Goal: Transaction & Acquisition: Purchase product/service

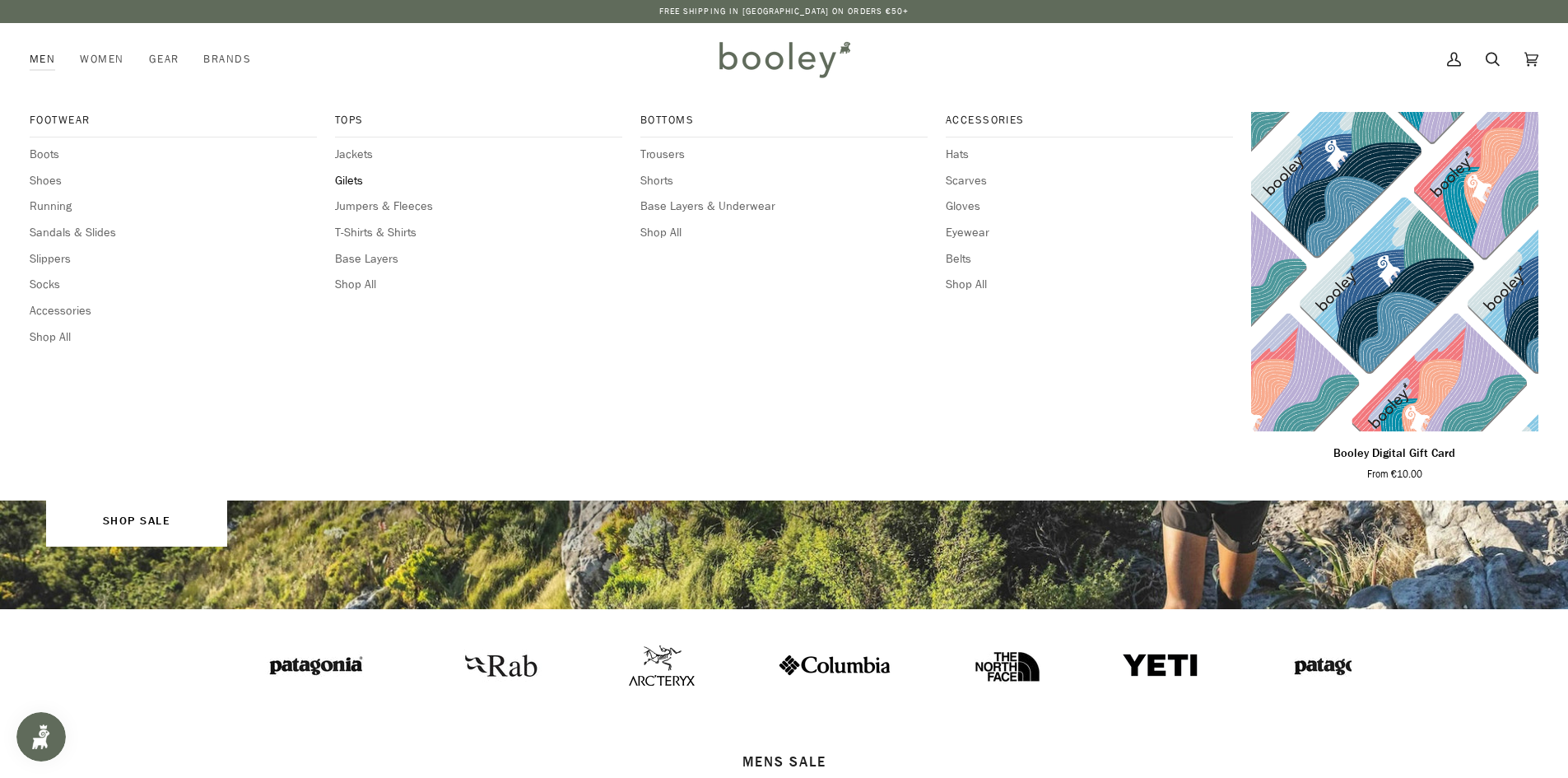
click at [343, 182] on span "Gilets" at bounding box center [478, 180] width 287 height 18
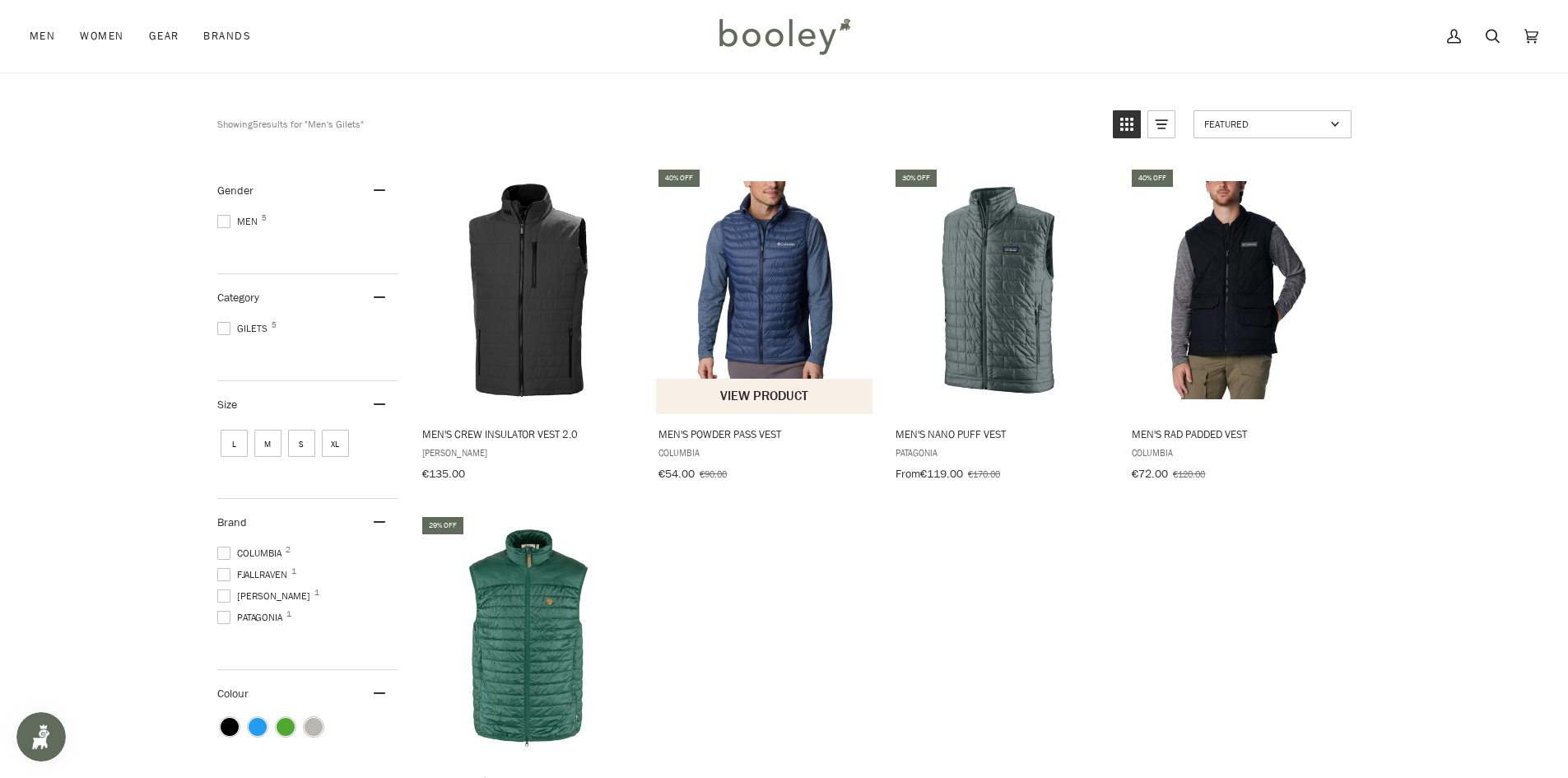
scroll to position [165, 0]
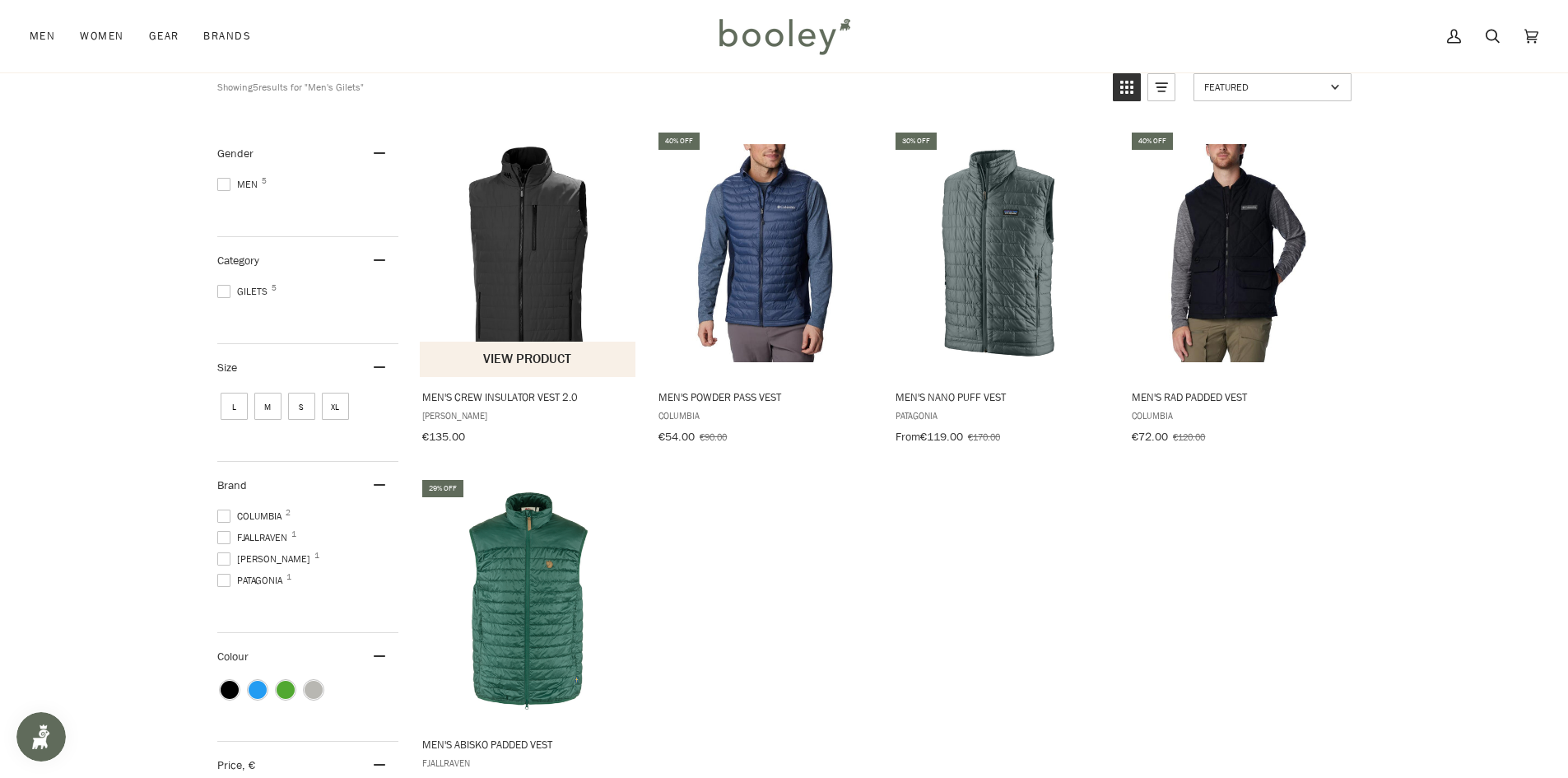
click at [499, 361] on button "View product" at bounding box center [528, 360] width 217 height 36
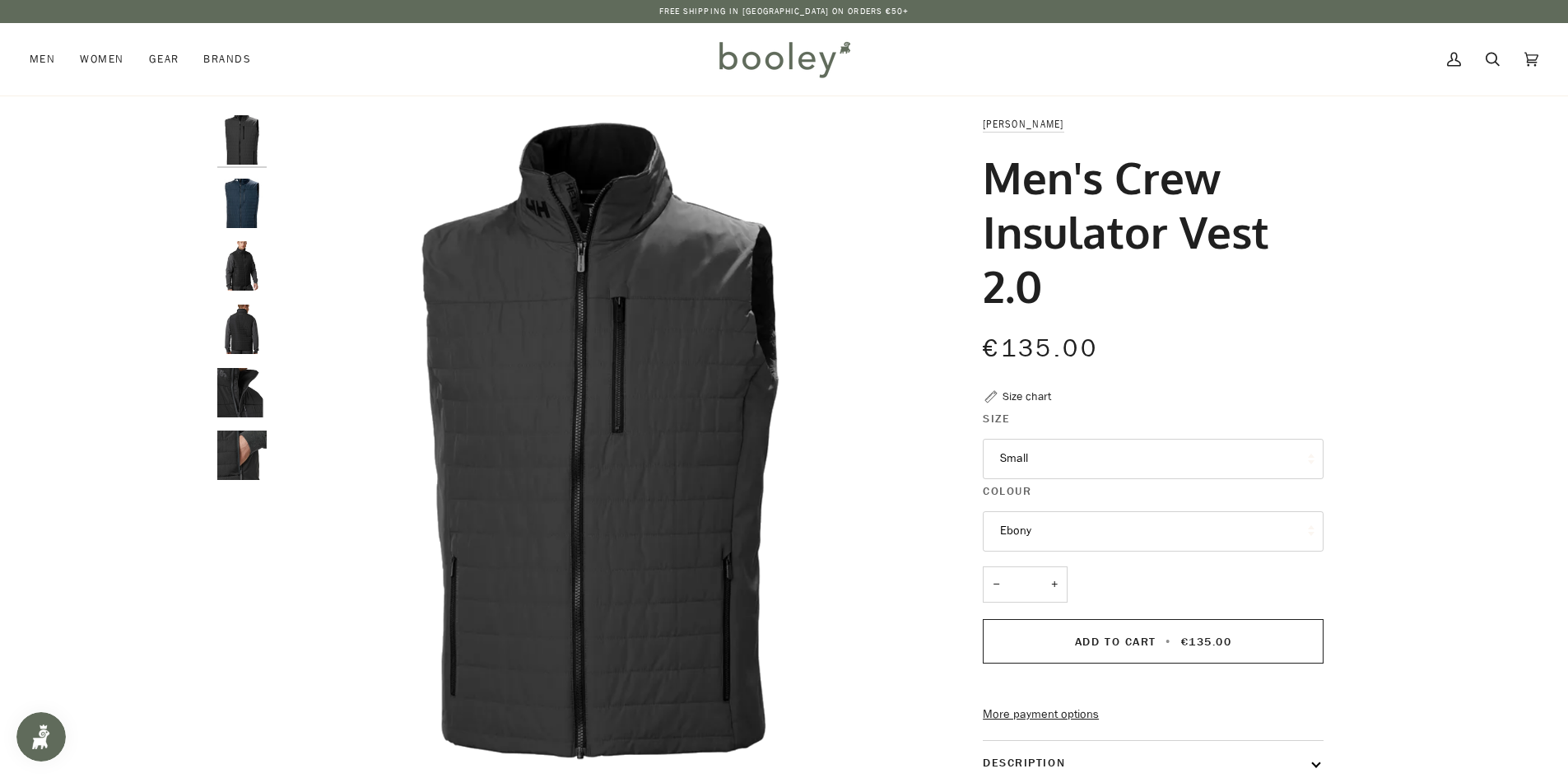
click at [230, 192] on img "Helly Hansen Men's Crew Insulator Vest 2.0 Navy - Booley Galway" at bounding box center [242, 203] width 49 height 49
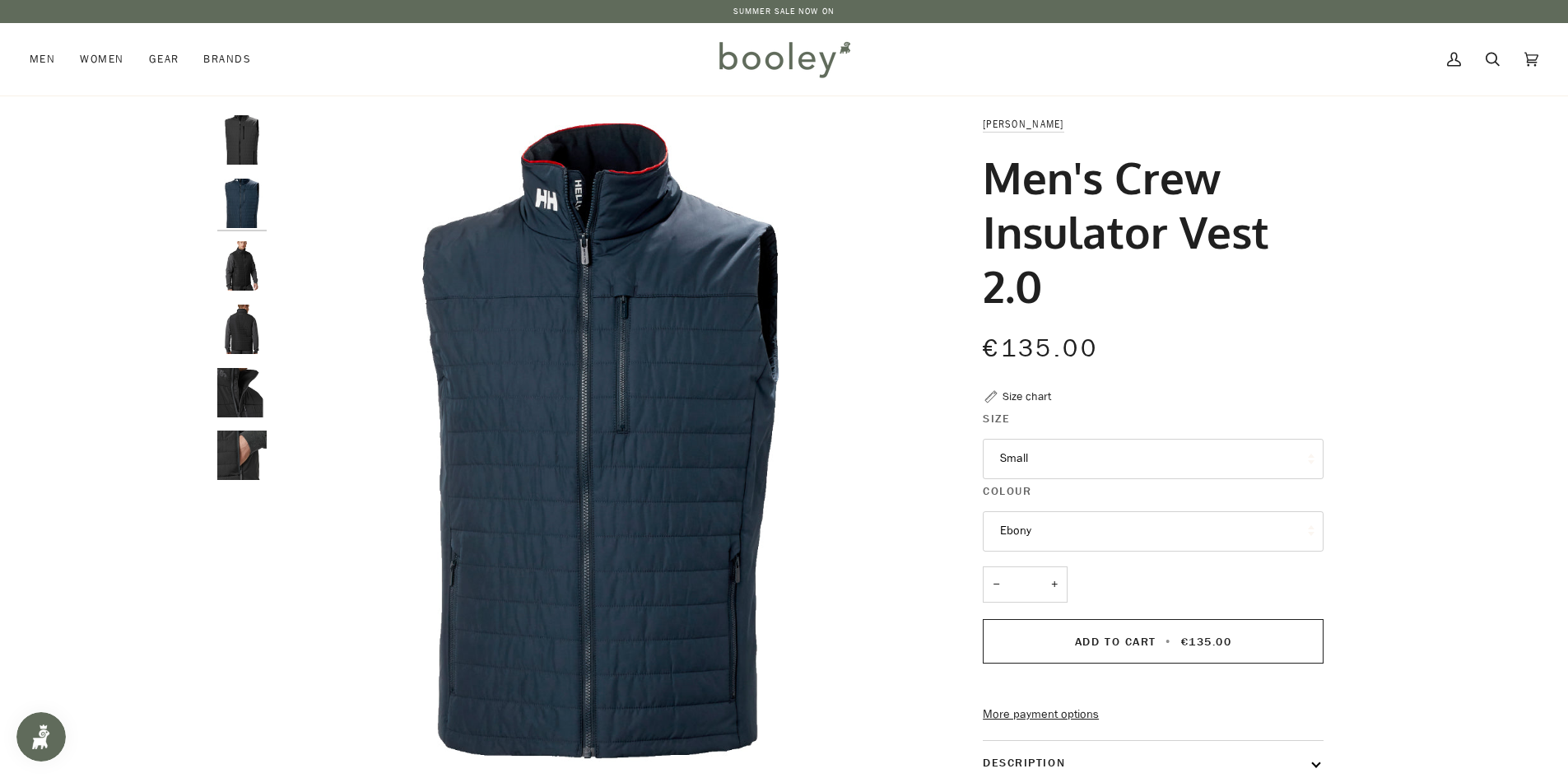
click at [239, 151] on img "Helly Hansen Men's Crew Insulator Vest 2.0 Ebony - Booley Galway" at bounding box center [242, 140] width 49 height 49
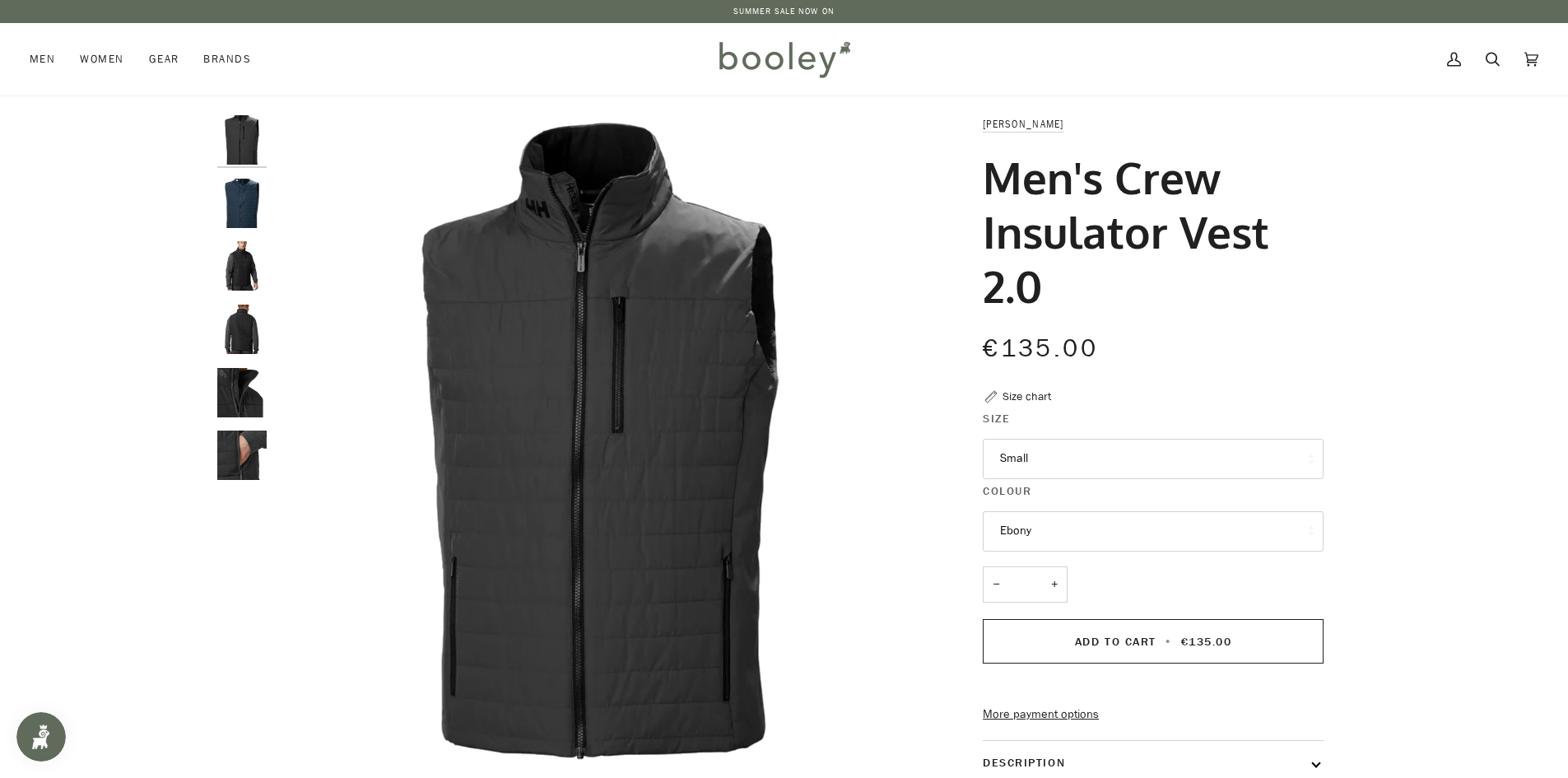
click at [250, 207] on img "Helly Hansen Men's Crew Insulator Vest 2.0 Navy - Booley Galway" at bounding box center [242, 203] width 49 height 49
